Goal: Task Accomplishment & Management: Use online tool/utility

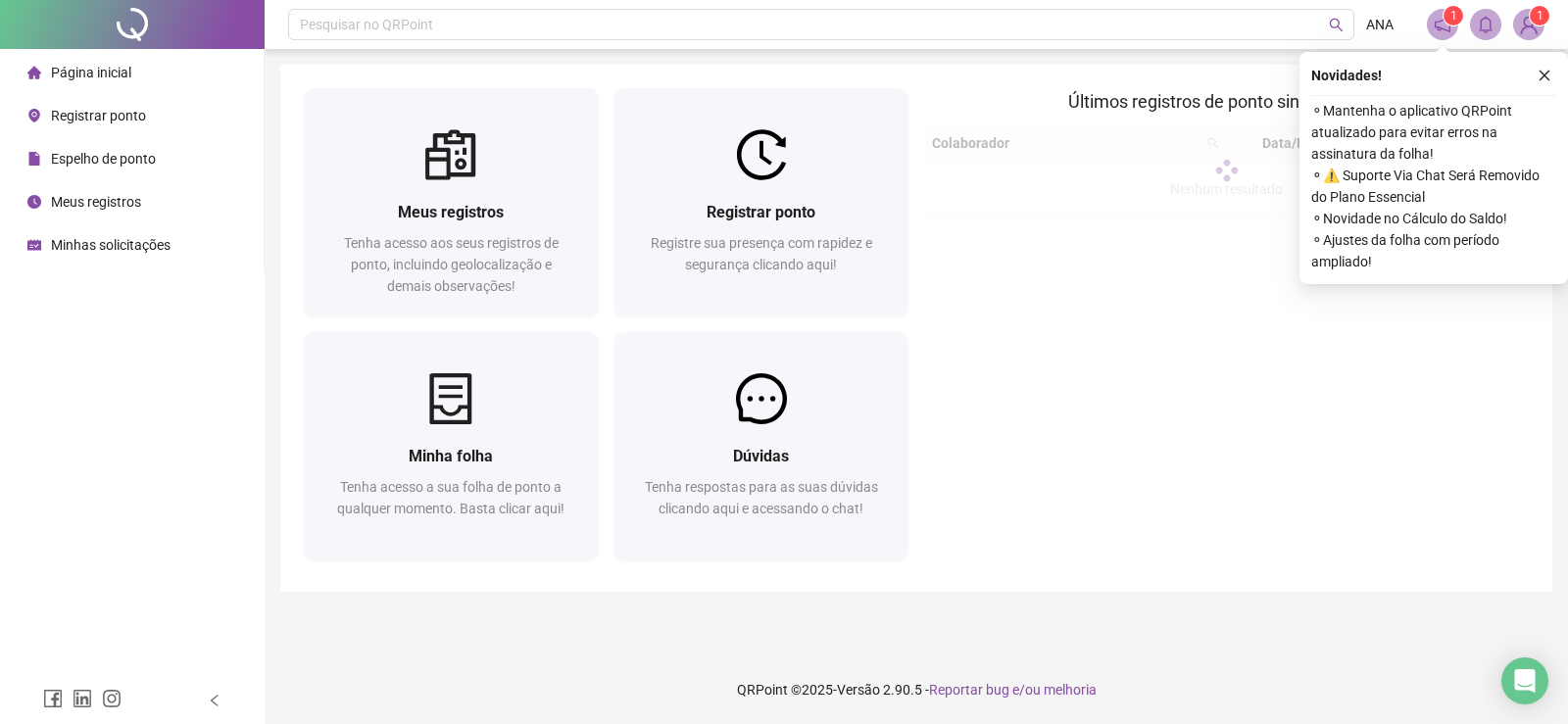
drag, startPoint x: 99, startPoint y: 117, endPoint x: 1440, endPoint y: 158, distance: 1341.6
click at [102, 120] on span "Registrar ponto" at bounding box center [98, 116] width 95 height 16
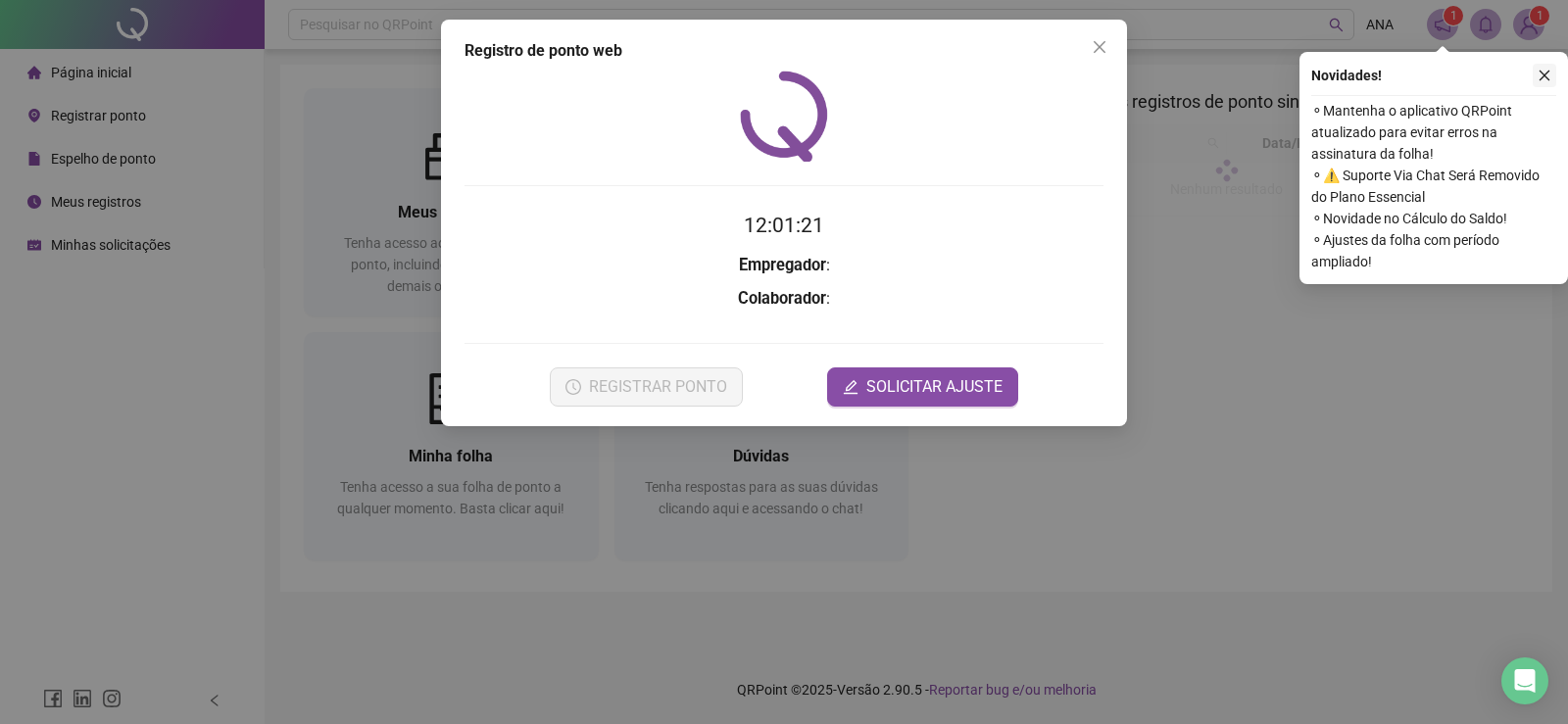
click at [1544, 73] on icon "close" at bounding box center [1544, 76] width 14 height 14
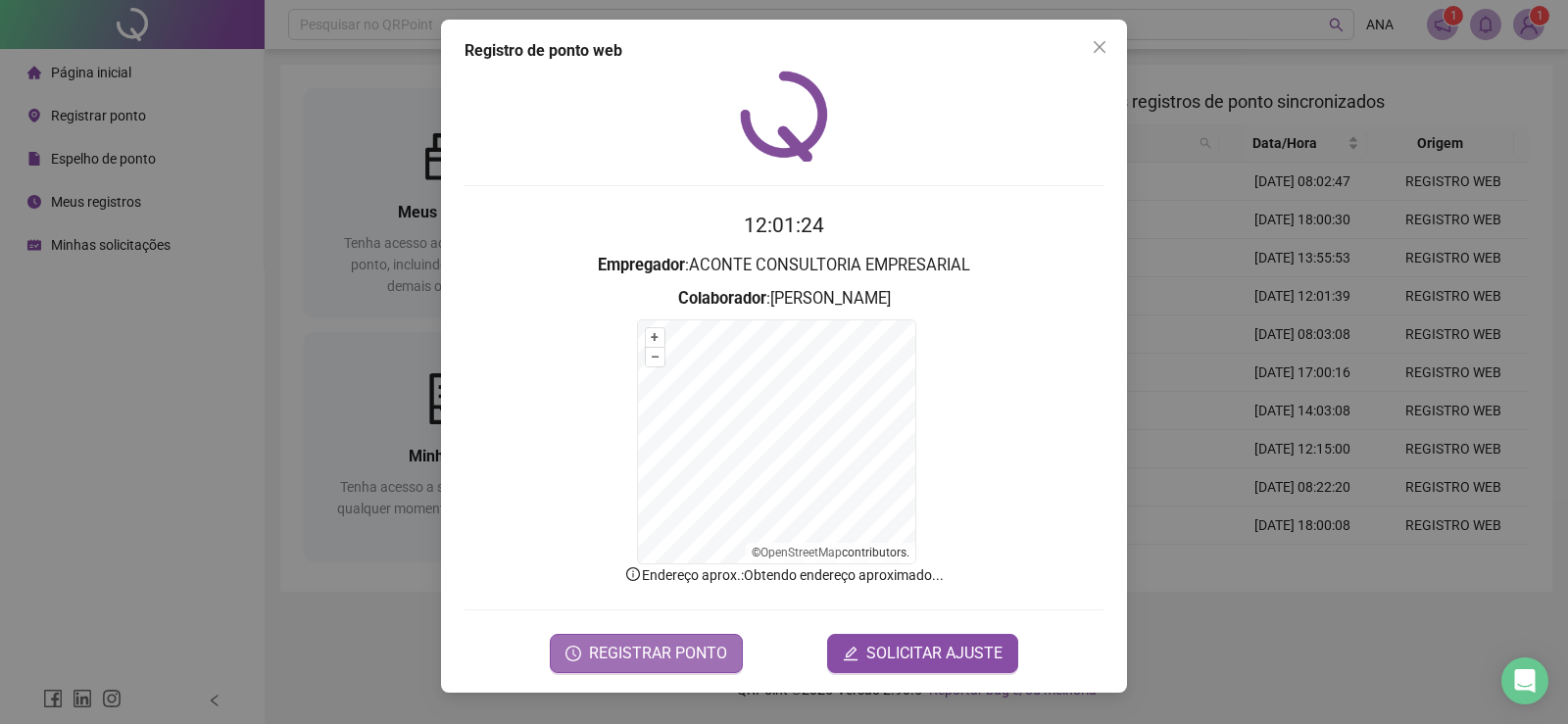
click at [665, 657] on span "REGISTRAR PONTO" at bounding box center [658, 654] width 138 height 24
